Goal: Transaction & Acquisition: Purchase product/service

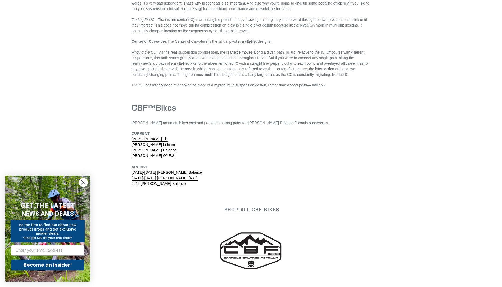
scroll to position [1509, 0]
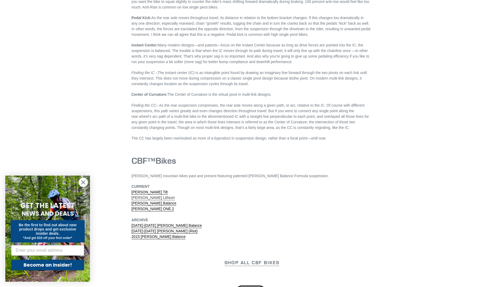
click at [150, 195] on link "Canfield Lithium" at bounding box center [153, 197] width 43 height 5
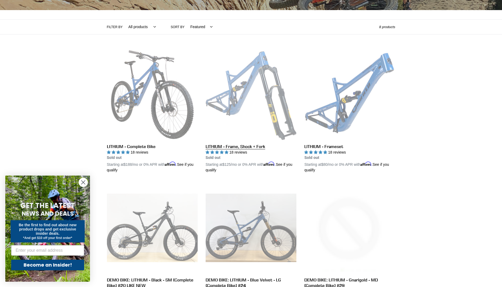
scroll to position [132, 0]
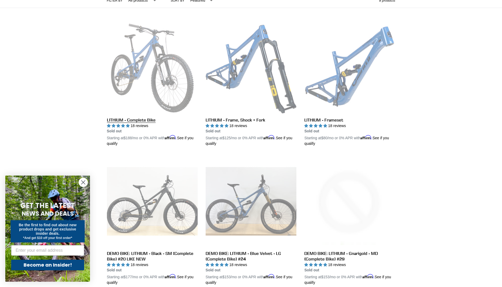
click at [140, 119] on link "LITHIUM - Complete Bike" at bounding box center [152, 85] width 91 height 124
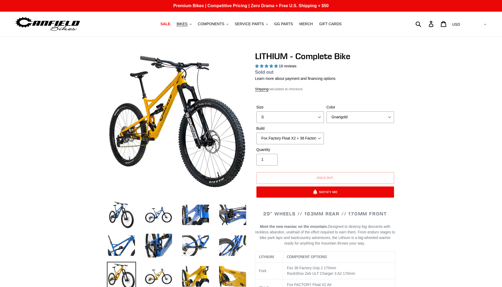
select select "highest-rating"
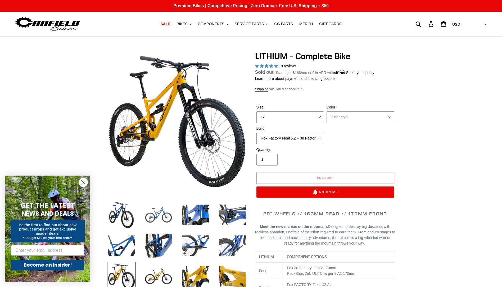
click at [152, 217] on img at bounding box center [158, 214] width 29 height 29
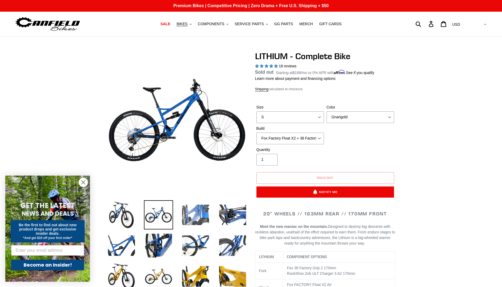
click at [189, 211] on img at bounding box center [195, 214] width 29 height 29
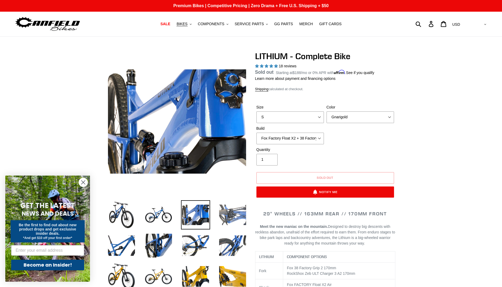
click at [235, 211] on img at bounding box center [232, 214] width 29 height 29
